Goal: Task Accomplishment & Management: Manage account settings

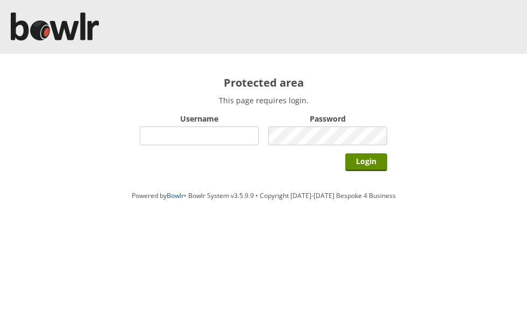
click at [239, 134] on input "Username" at bounding box center [199, 135] width 119 height 19
type input "grahamw"
click at [371, 160] on input "Login" at bounding box center [366, 162] width 42 height 18
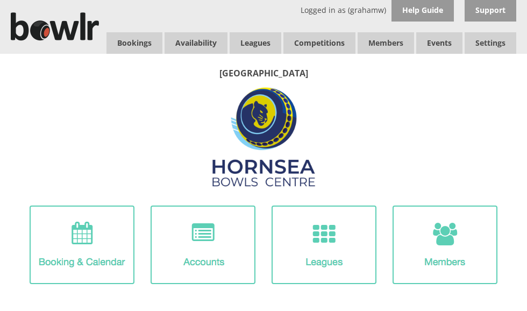
click at [259, 42] on link "Leagues" at bounding box center [256, 43] width 52 height 22
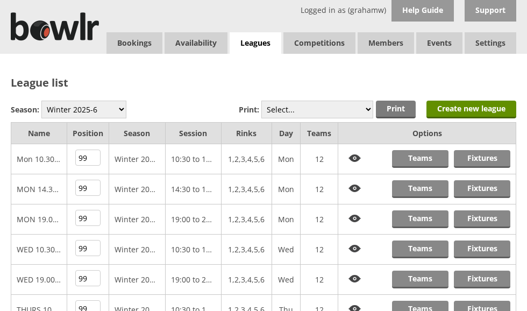
click at [418, 162] on link "Teams" at bounding box center [420, 159] width 56 height 18
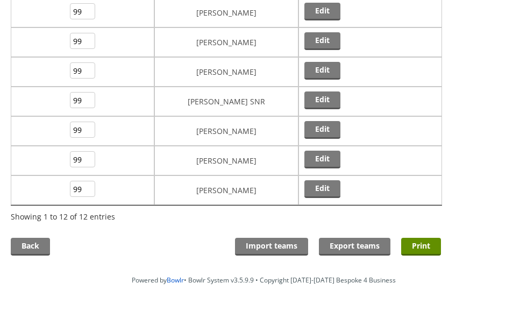
scroll to position [296, 0]
click at [325, 126] on link "Edit" at bounding box center [322, 130] width 36 height 18
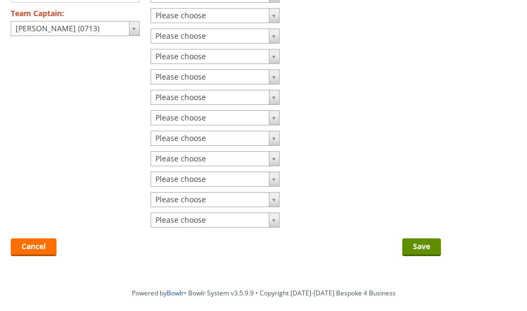
scroll to position [165, 0]
click at [422, 245] on input "Save" at bounding box center [421, 247] width 39 height 18
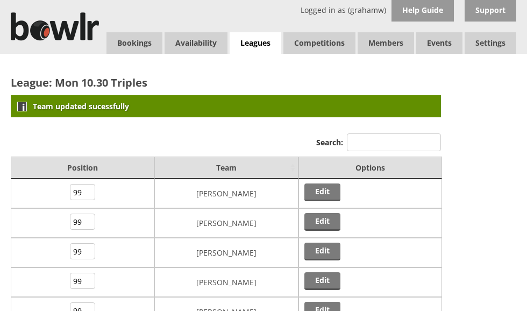
click at [265, 40] on link "Leagues" at bounding box center [256, 43] width 52 height 22
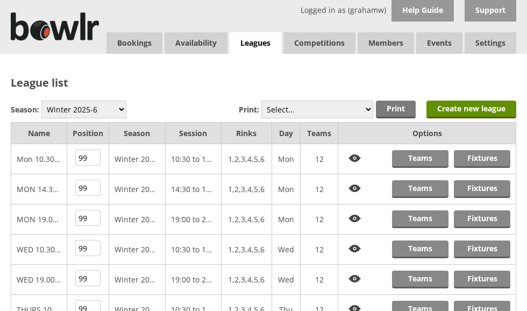
click at [485, 153] on link "Fixtures" at bounding box center [482, 159] width 56 height 18
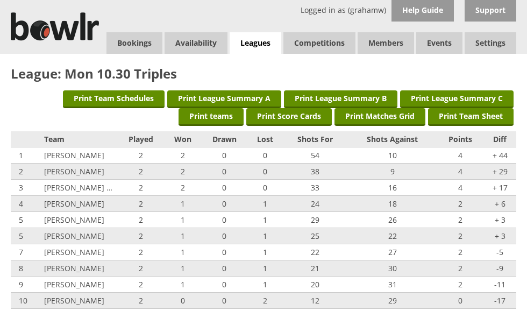
click at [0, 0] on link "Log Out" at bounding box center [0, 0] width 0 height 0
